Goal: Transaction & Acquisition: Purchase product/service

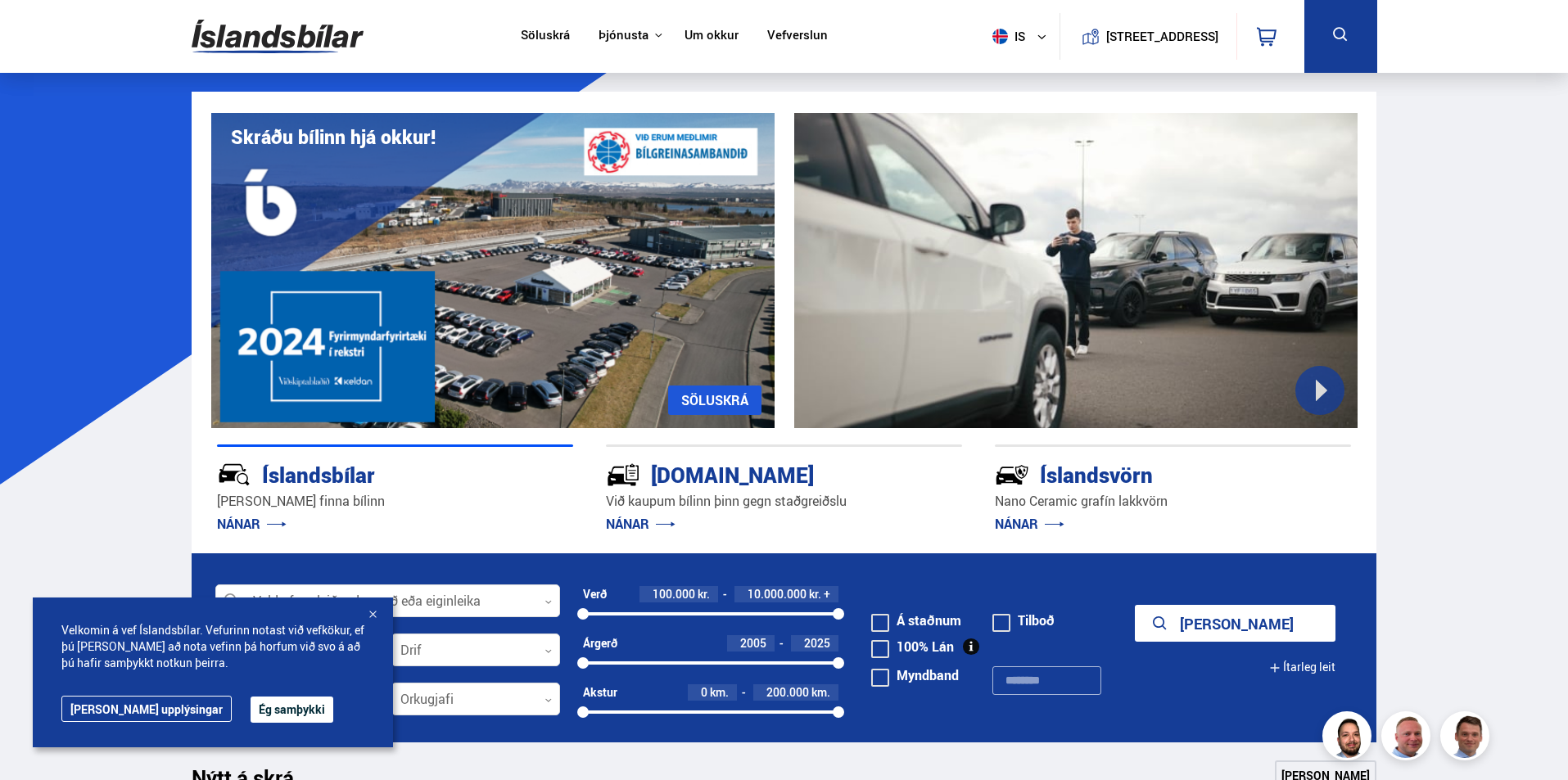
scroll to position [109, 0]
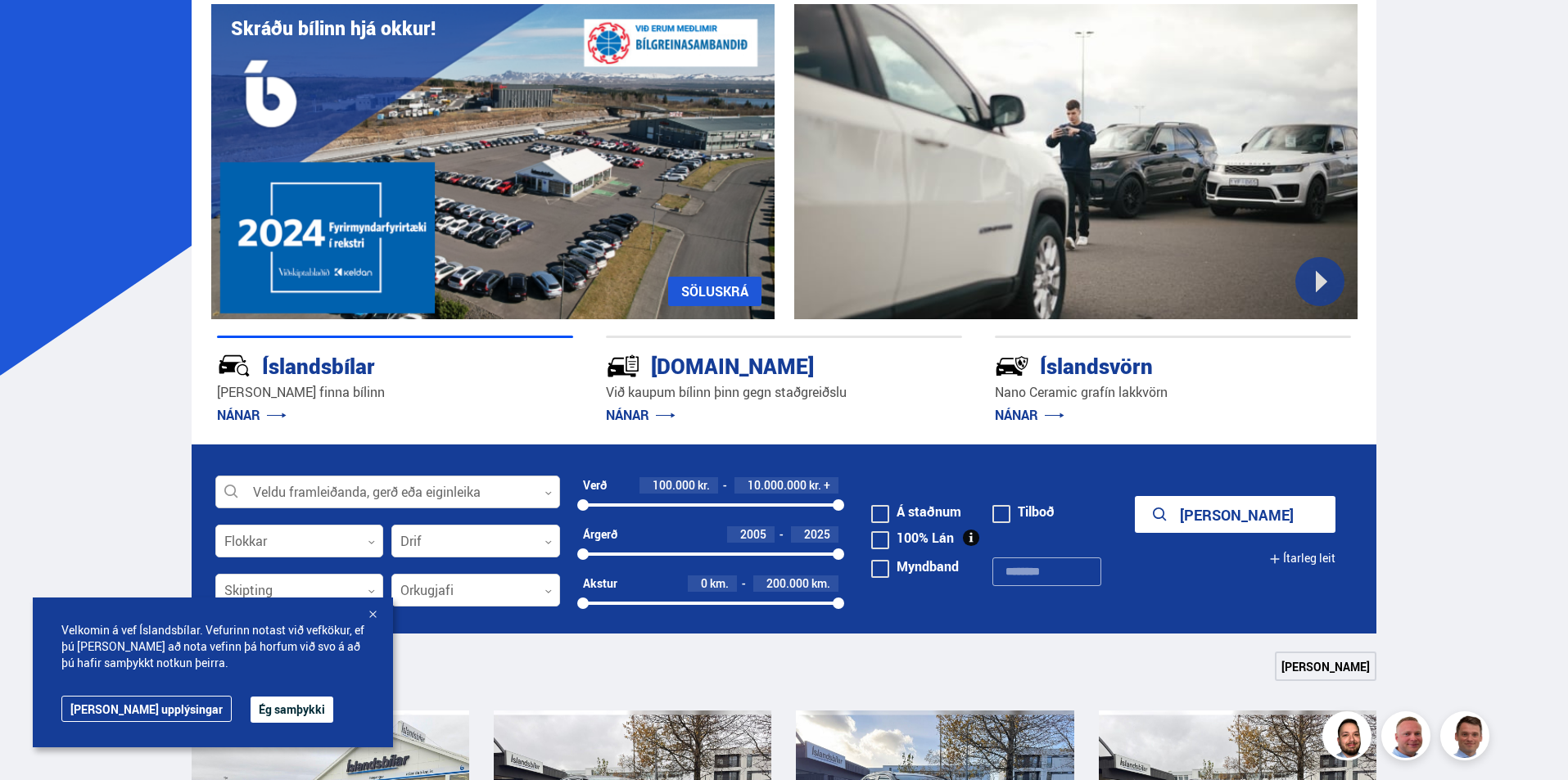
click at [328, 502] on div at bounding box center [387, 492] width 345 height 33
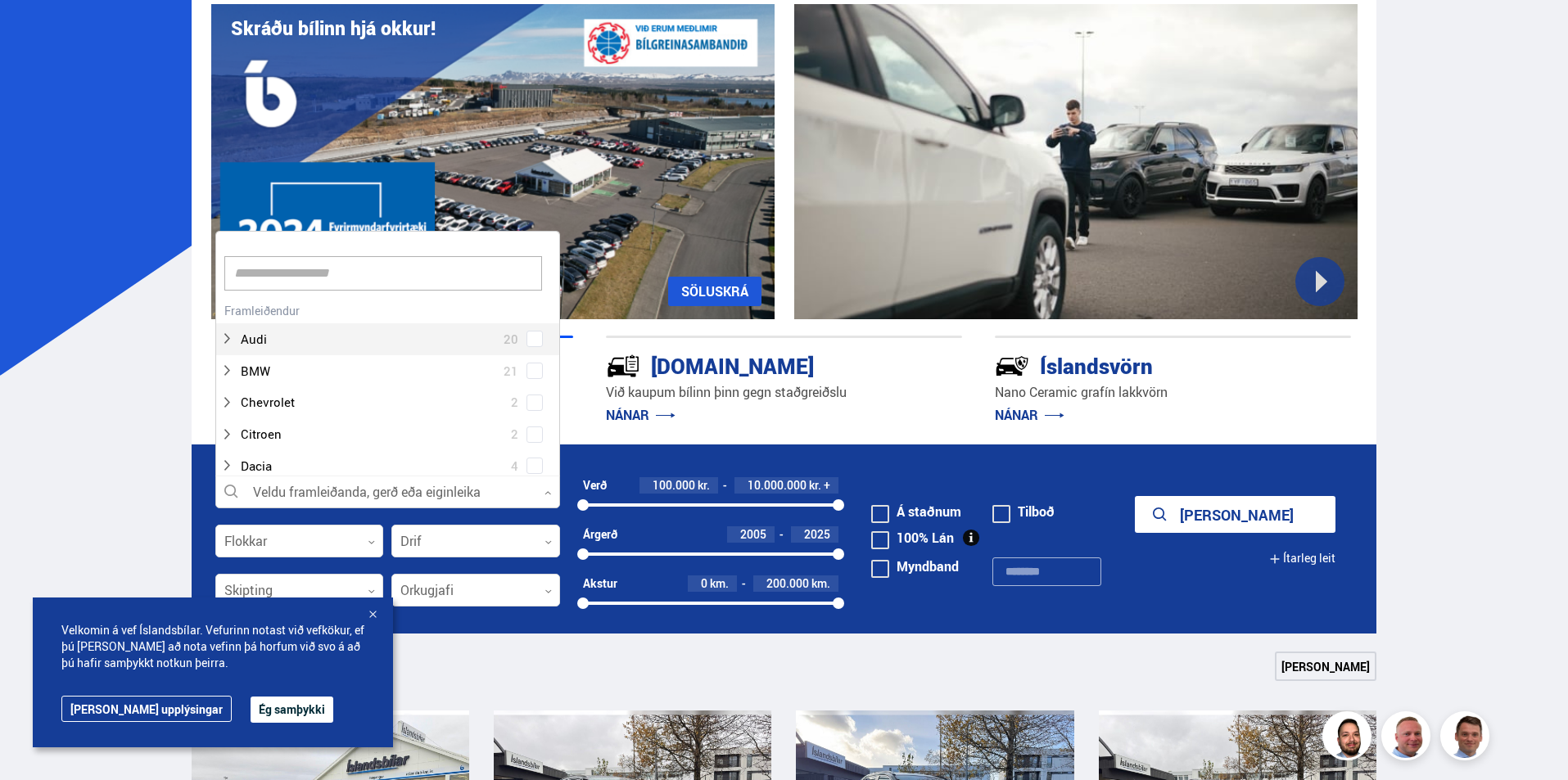
scroll to position [244, 340]
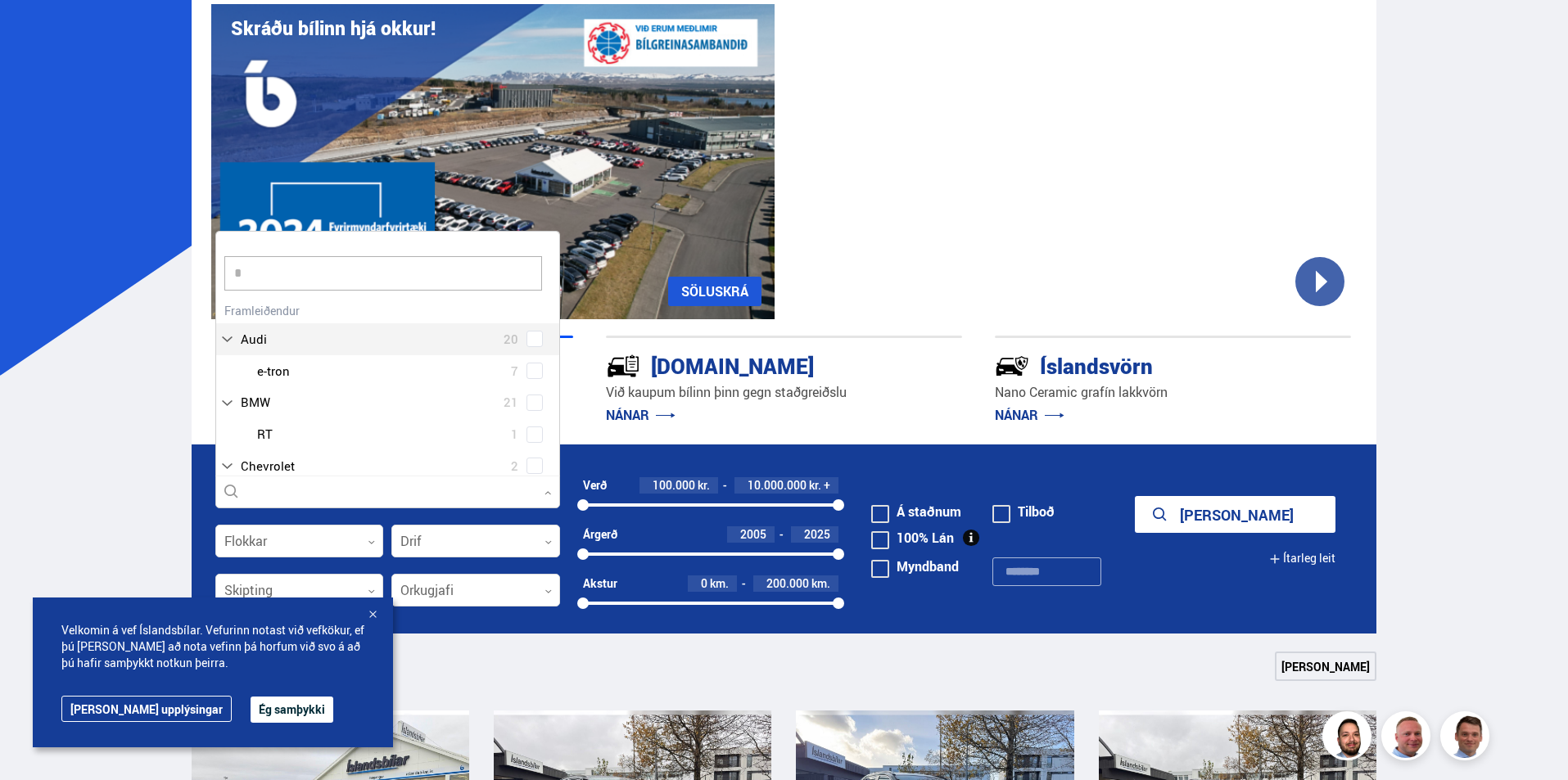
click at [291, 275] on input "*" at bounding box center [383, 273] width 318 height 34
type input "*****"
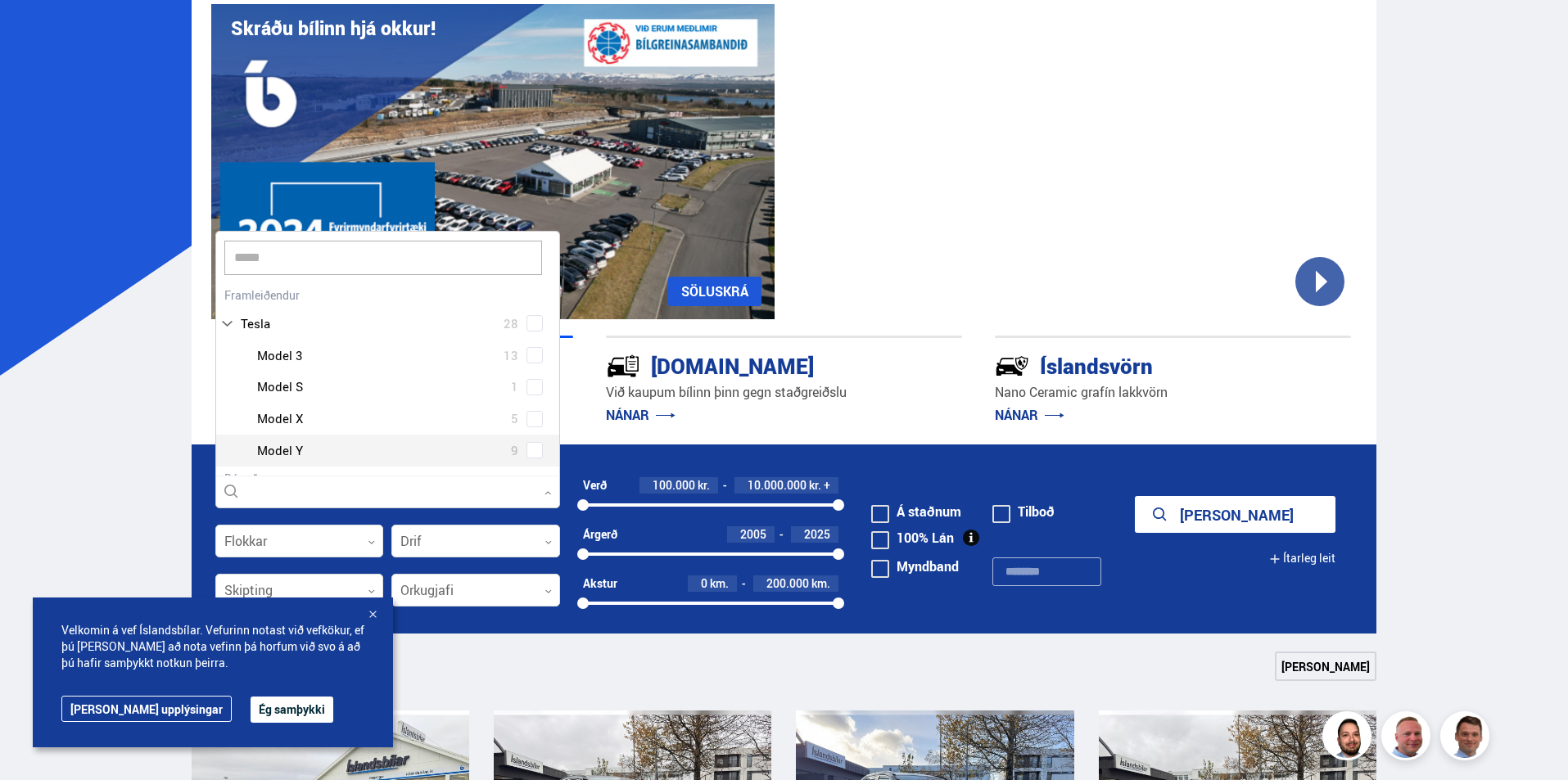
click at [288, 451] on div at bounding box center [404, 450] width 302 height 24
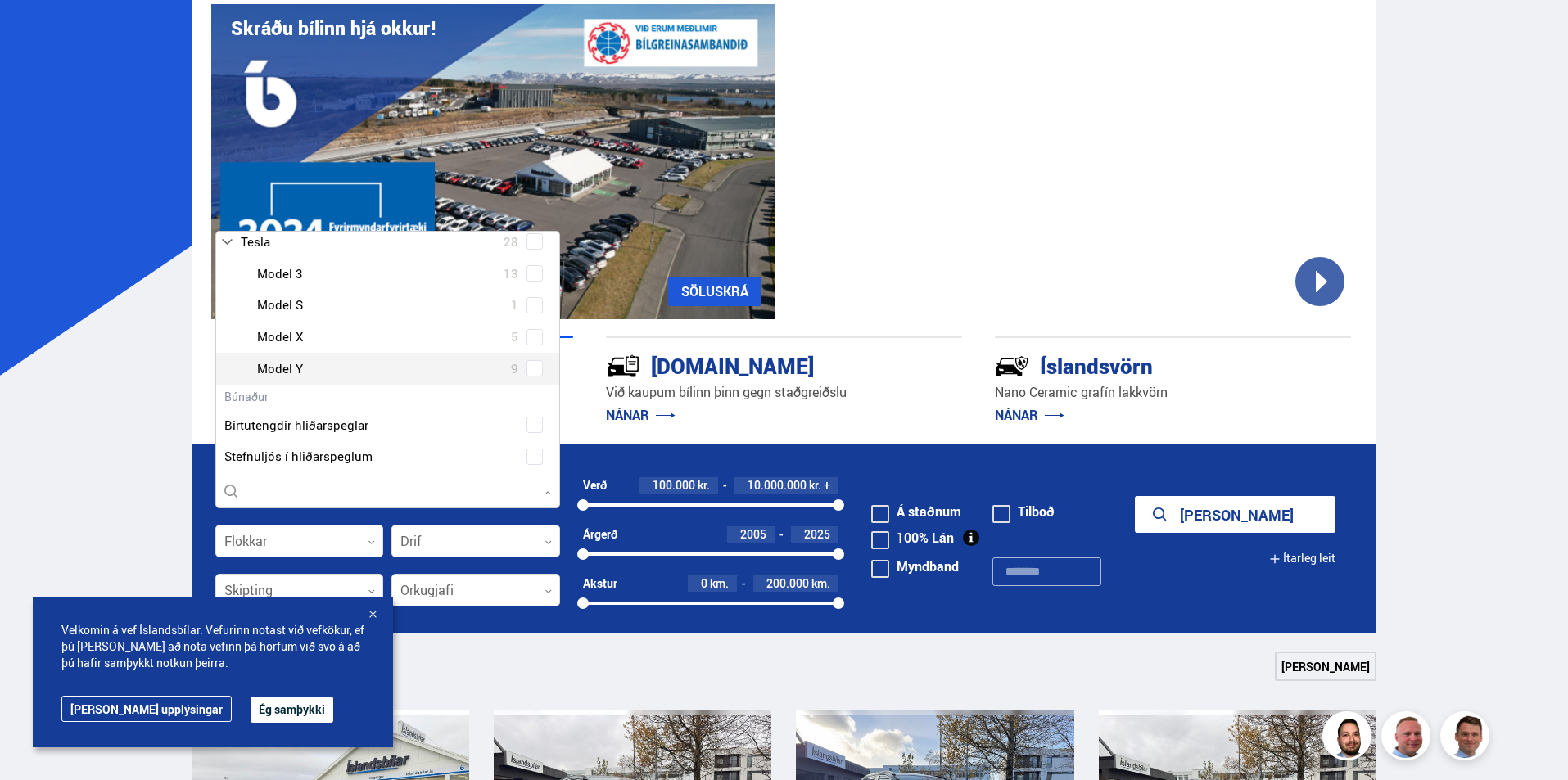
click at [283, 367] on div at bounding box center [404, 368] width 302 height 24
click at [532, 370] on span at bounding box center [534, 368] width 7 height 7
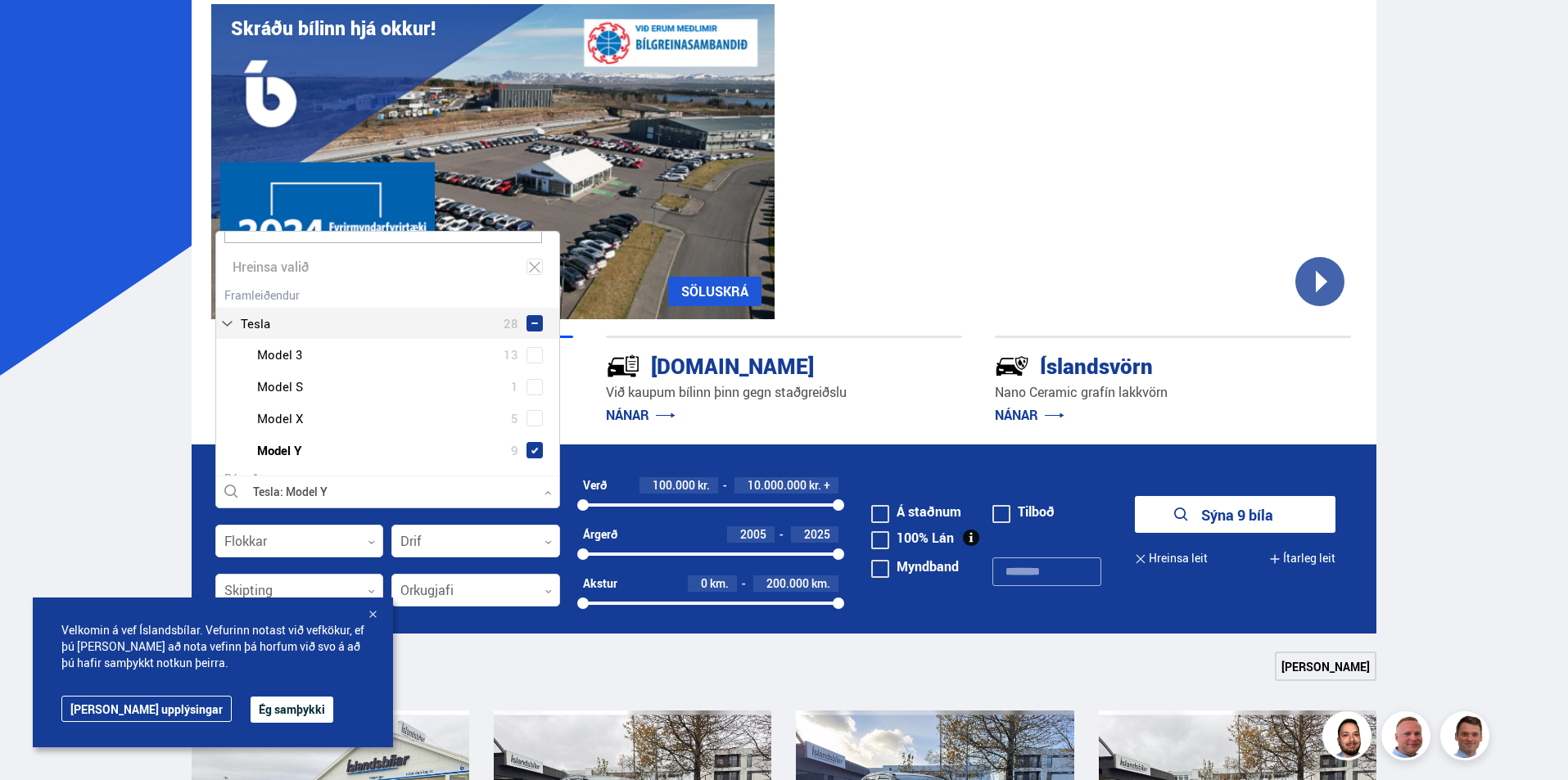
click at [1135, 496] on button "Sýna 9 bíla" at bounding box center [1235, 514] width 200 height 37
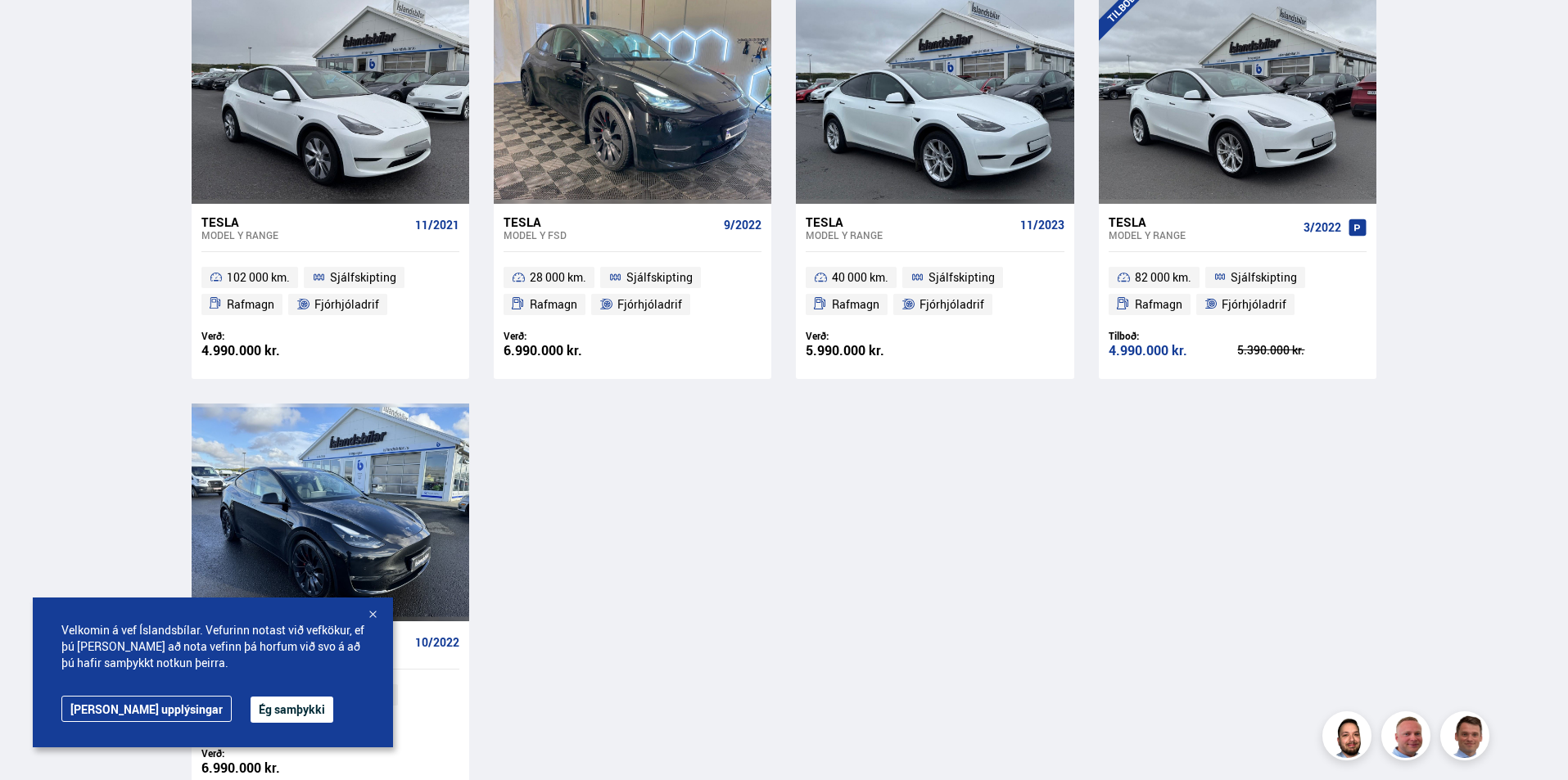
scroll to position [736, 0]
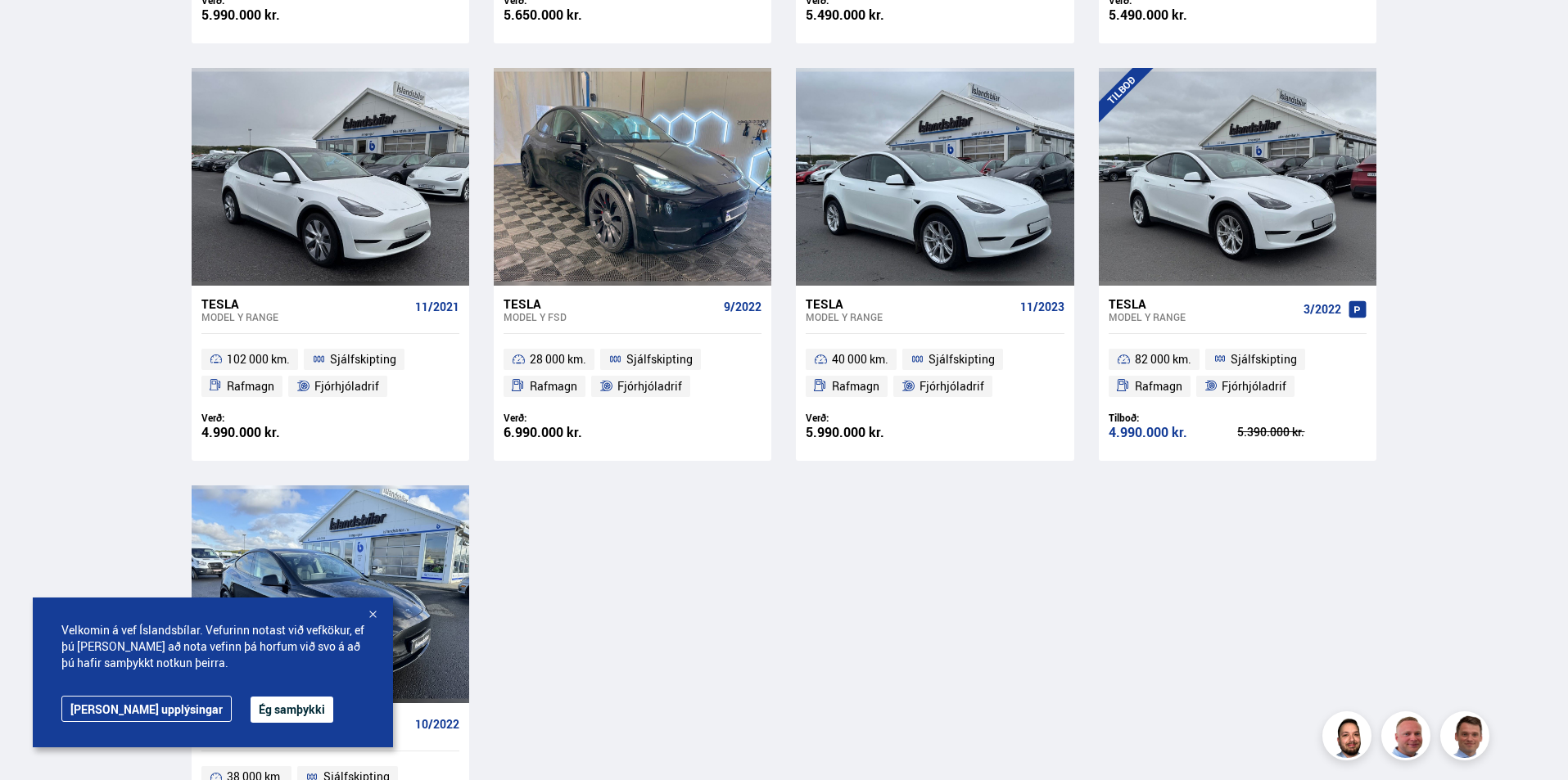
drag, startPoint x: 1564, startPoint y: 447, endPoint x: 1567, endPoint y: 419, distance: 28.2
click at [1567, 419] on div "Söluskrá Þjónusta Íslandsbílar [DOMAIN_NAME] Íslandsvörn Leiðbeiningar Um okkur…" at bounding box center [784, 237] width 1568 height 1947
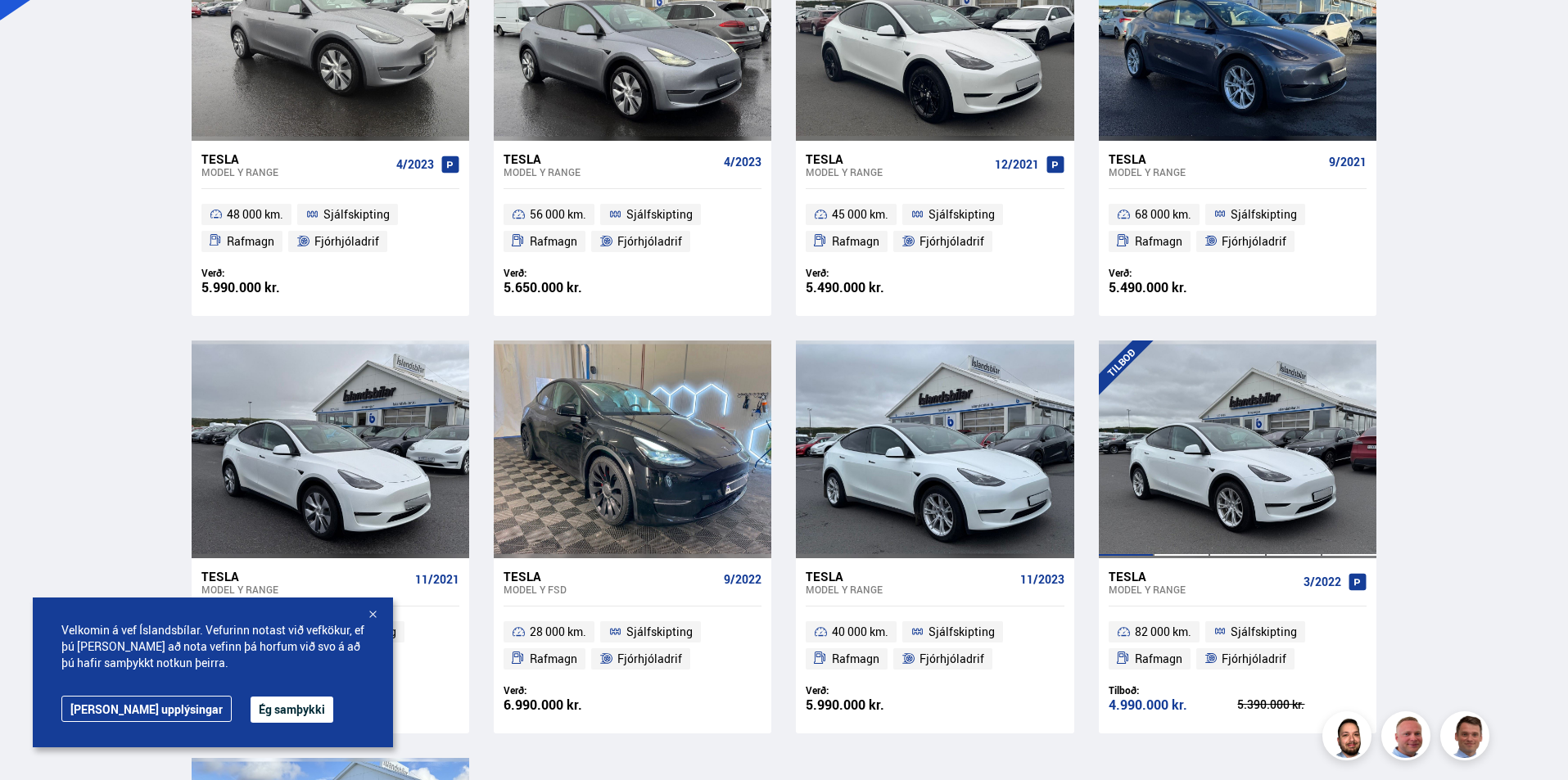
scroll to position [546, 0]
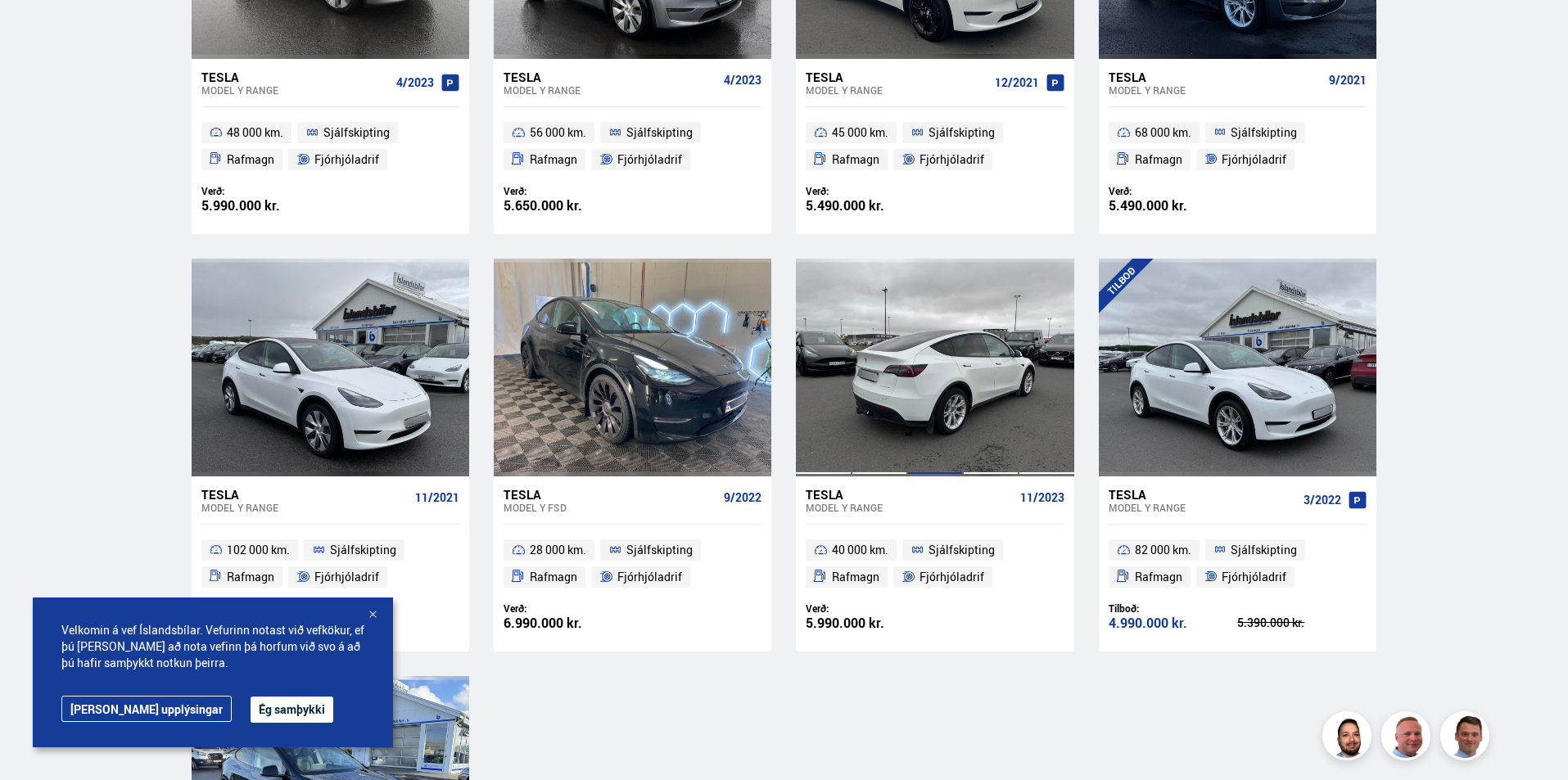
click at [924, 372] on div at bounding box center [935, 367] width 56 height 217
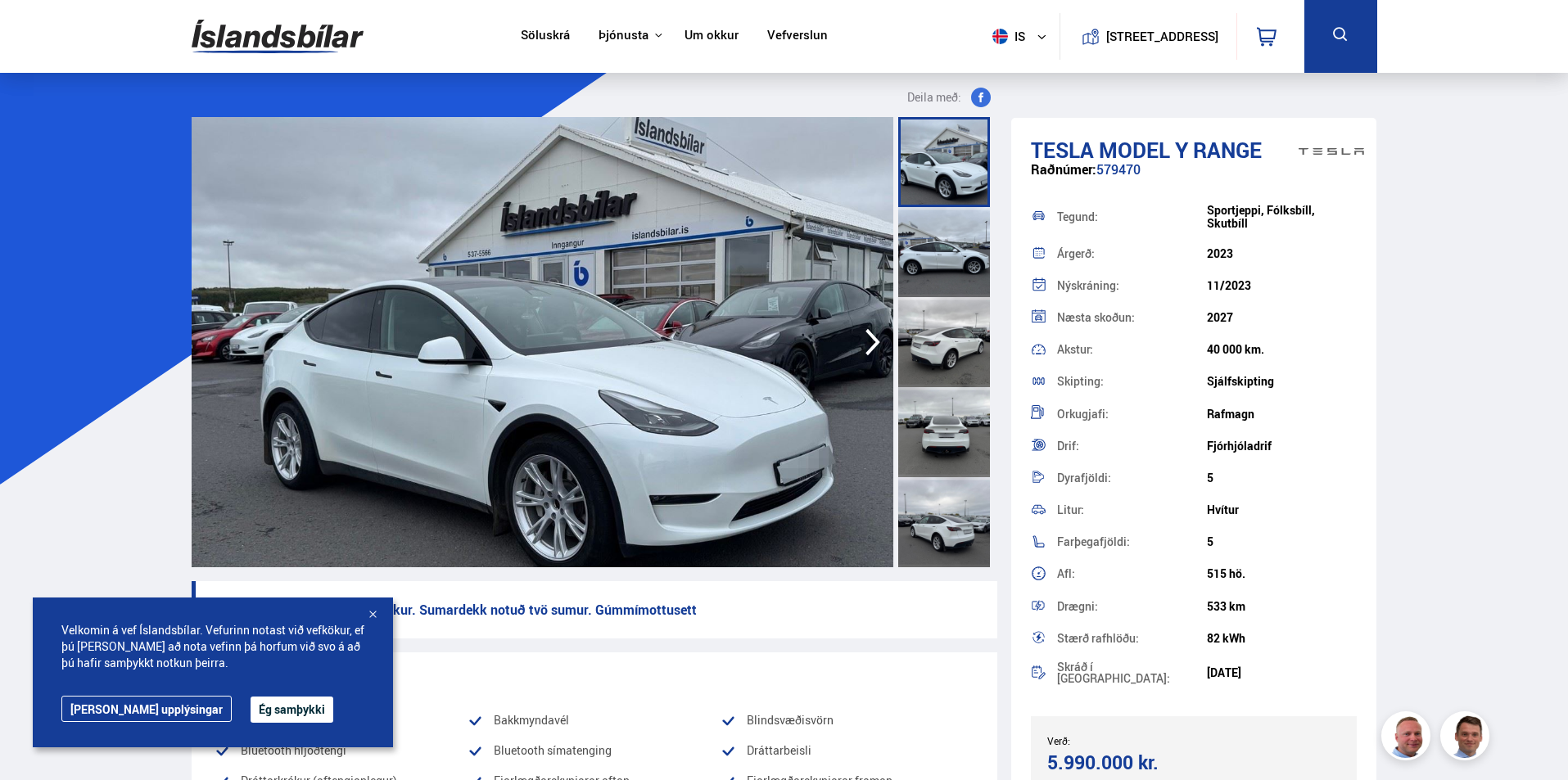
click at [953, 225] on div at bounding box center [943, 251] width 92 height 90
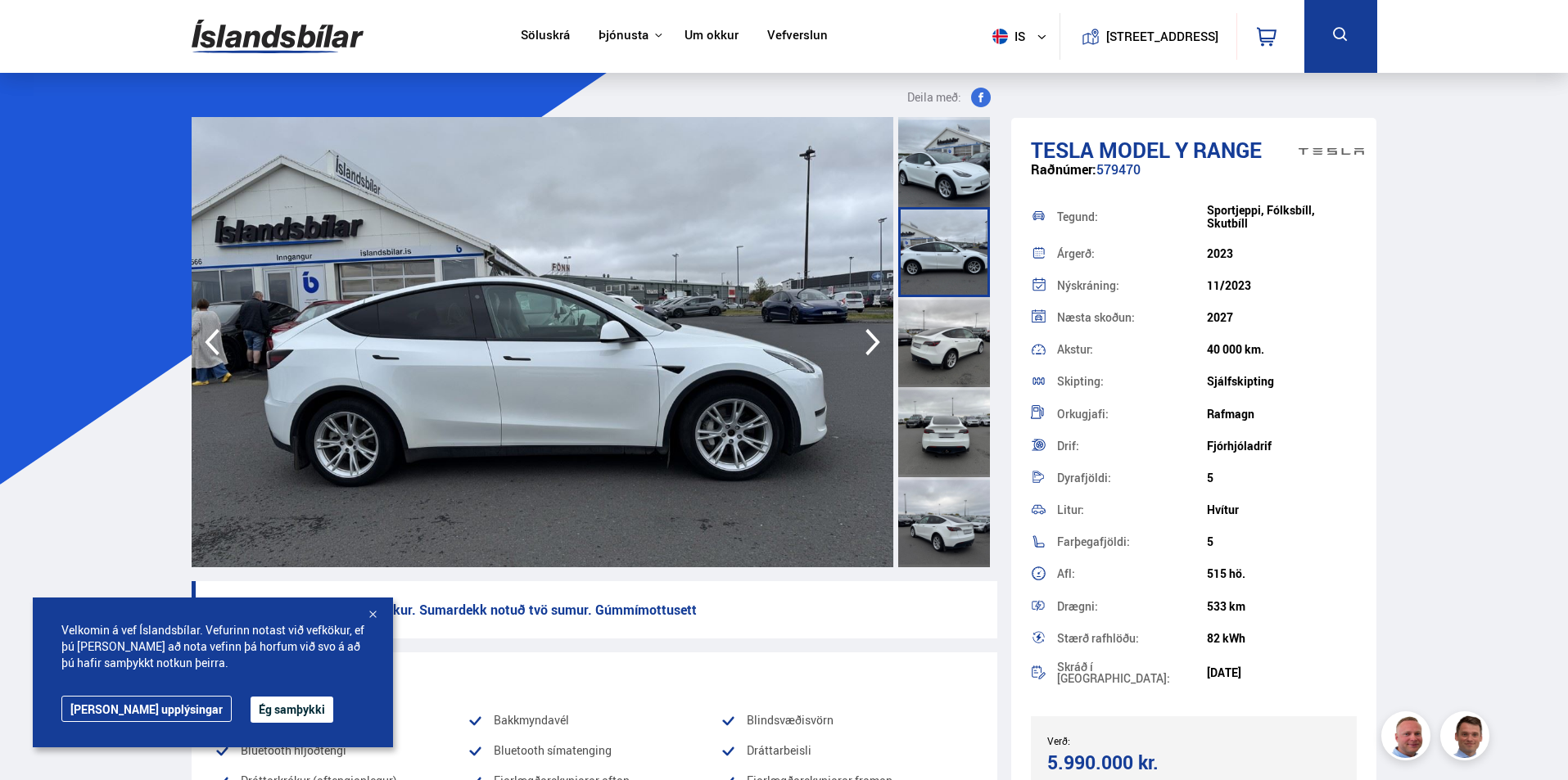
click at [944, 361] on div at bounding box center [943, 342] width 92 height 90
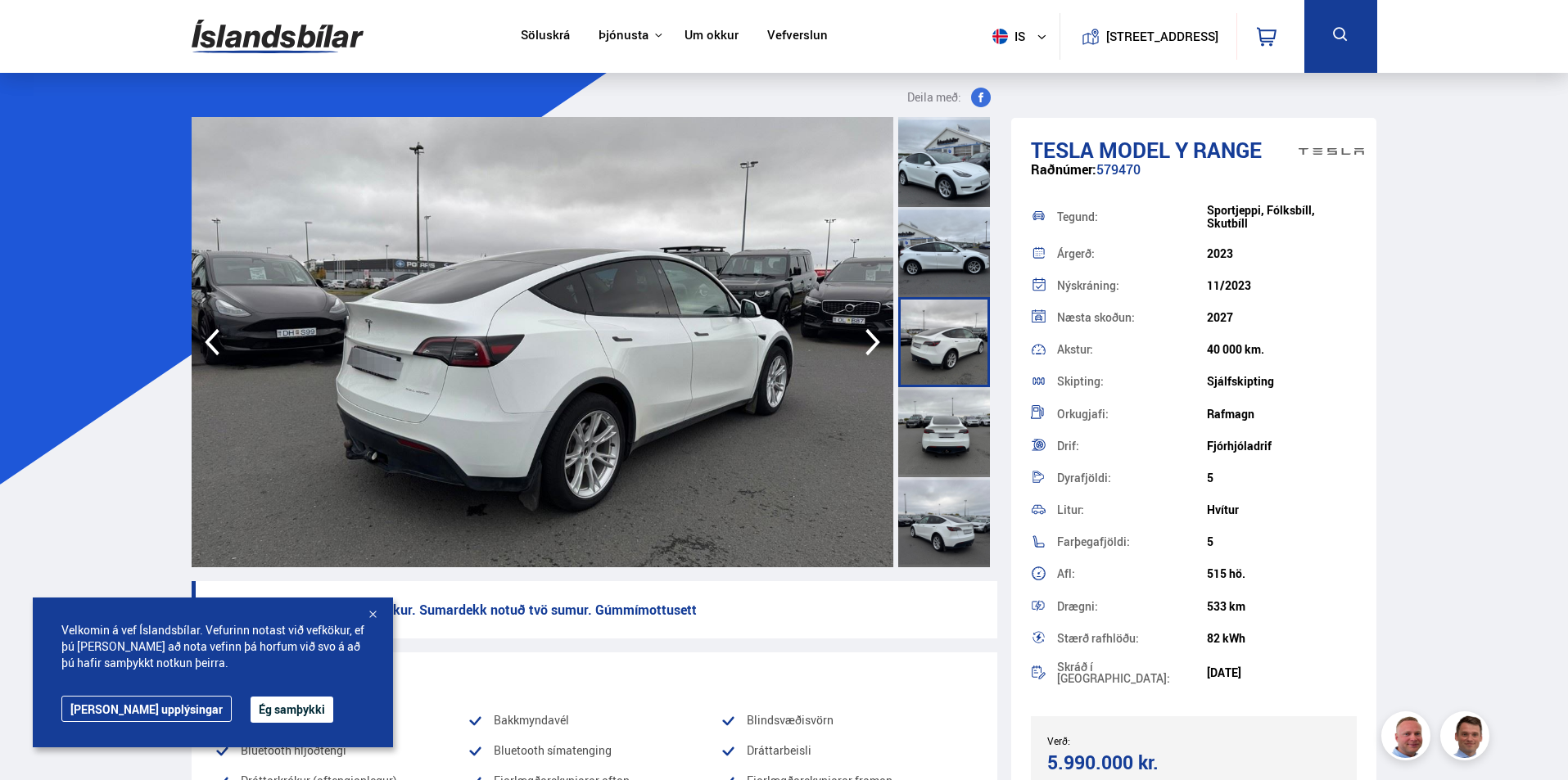
click at [945, 420] on div at bounding box center [943, 432] width 92 height 90
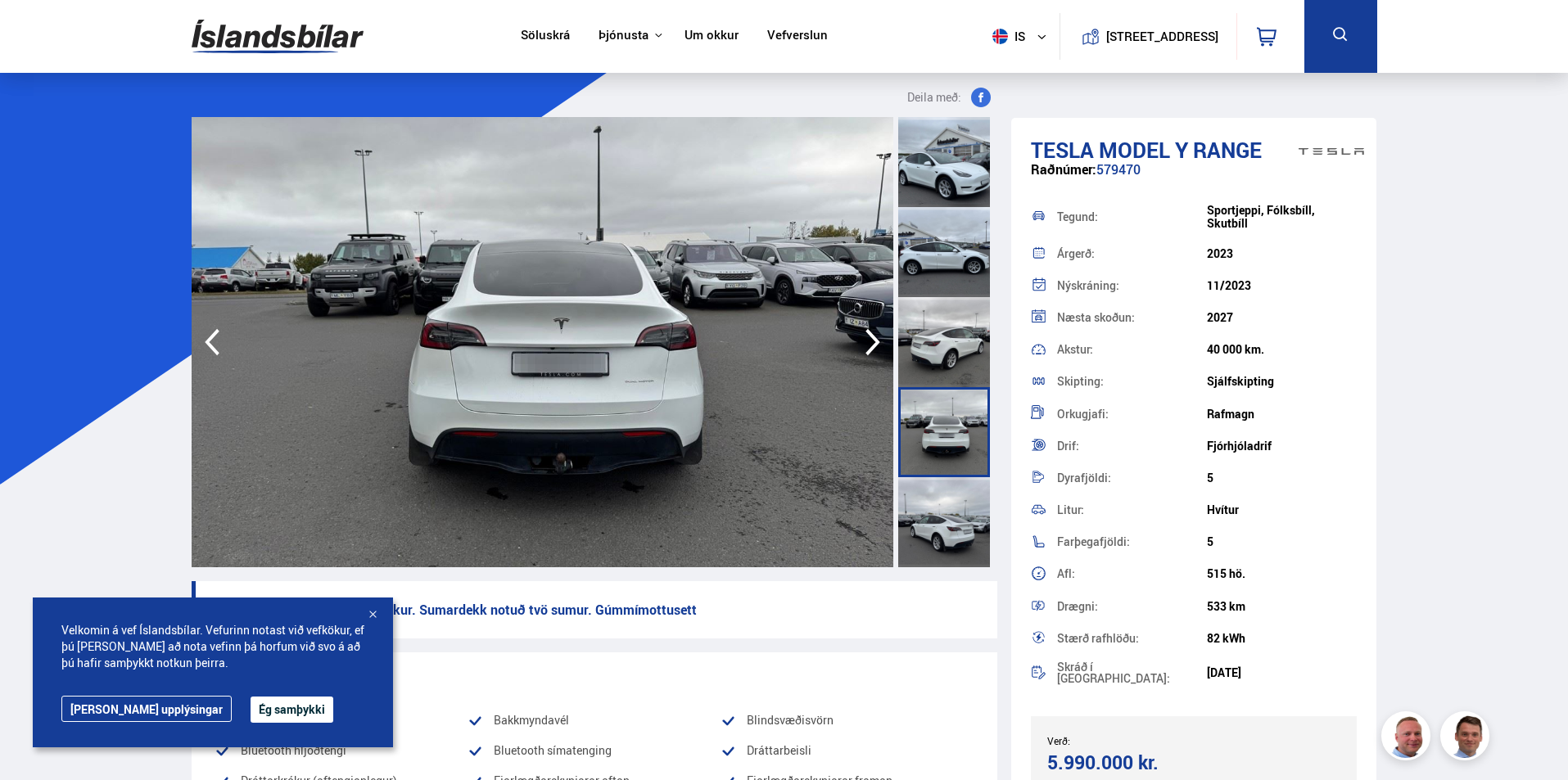
click at [949, 488] on div at bounding box center [943, 522] width 92 height 90
